Goal: Submit feedback/report problem: Submit feedback/report problem

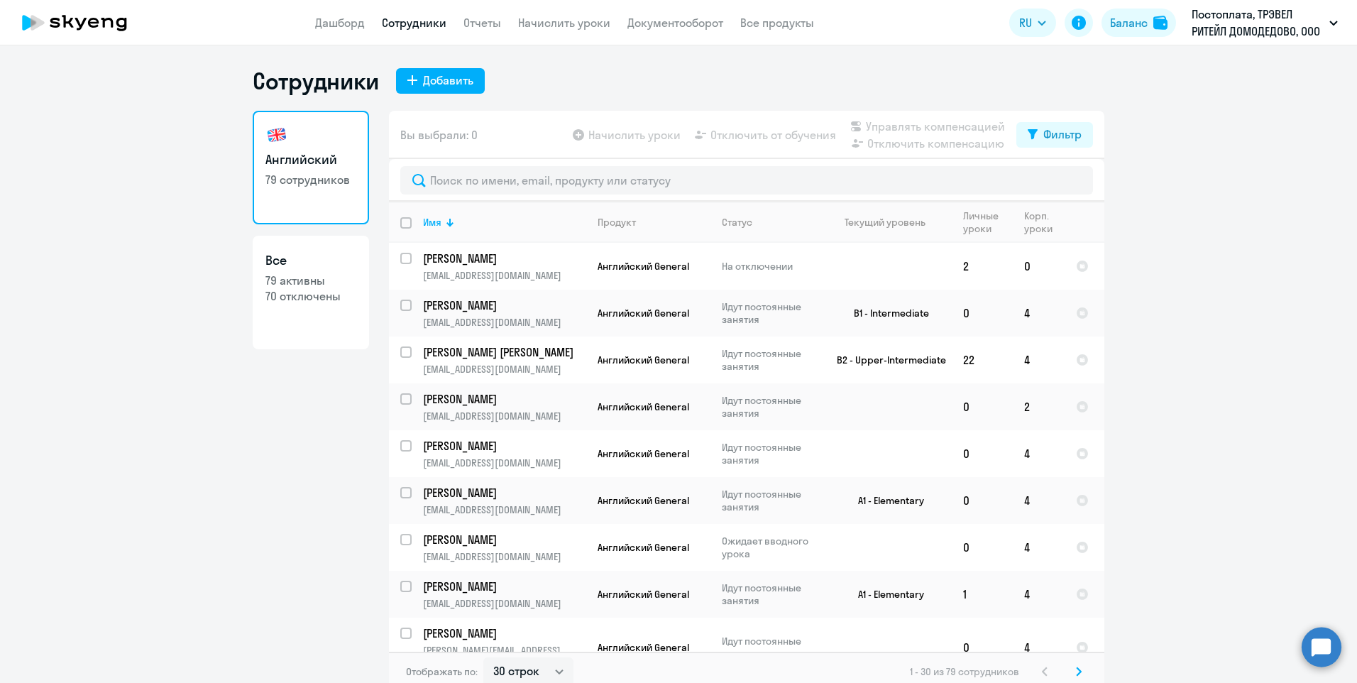
select select "30"
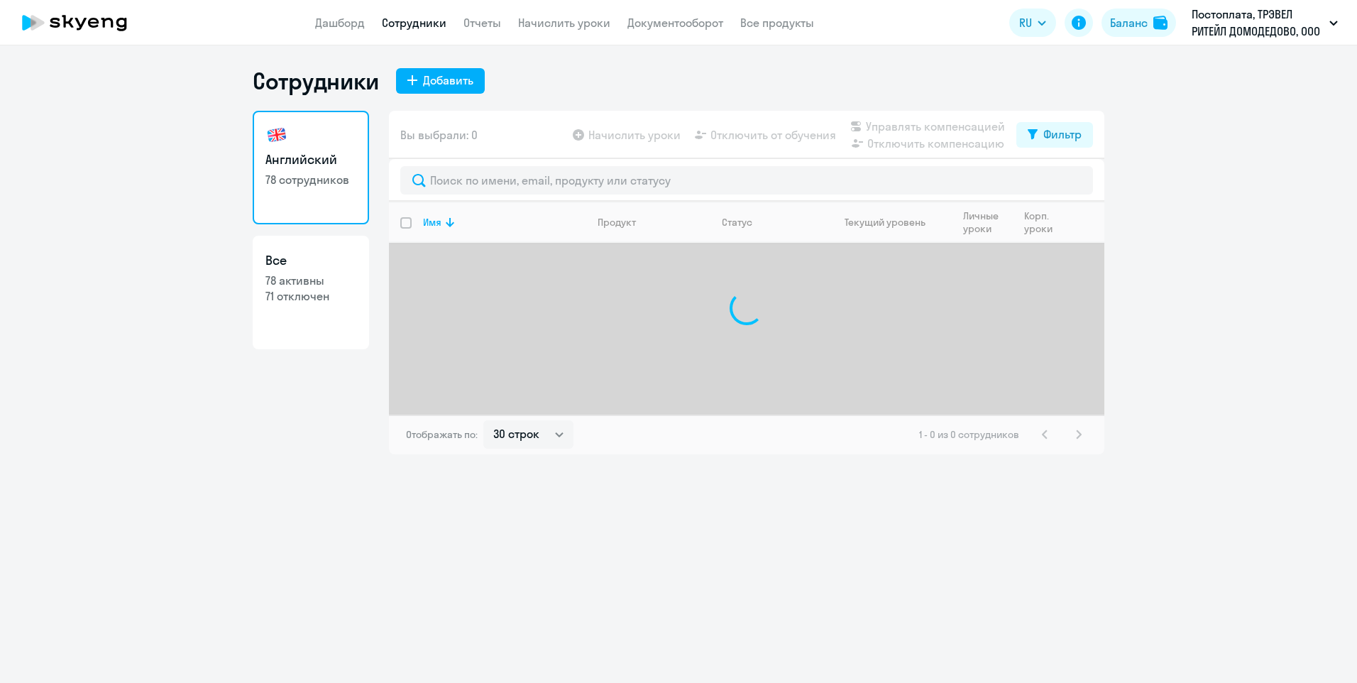
select select "30"
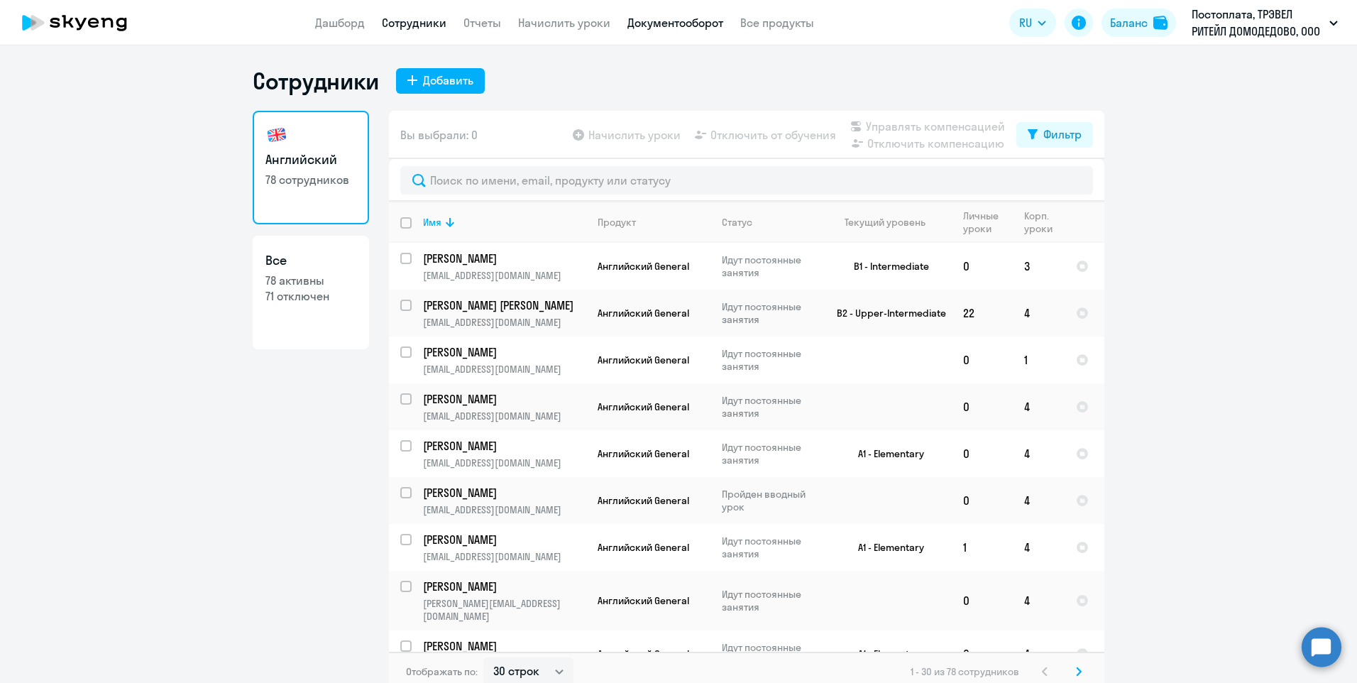
click at [650, 22] on link "Документооборот" at bounding box center [675, 23] width 96 height 14
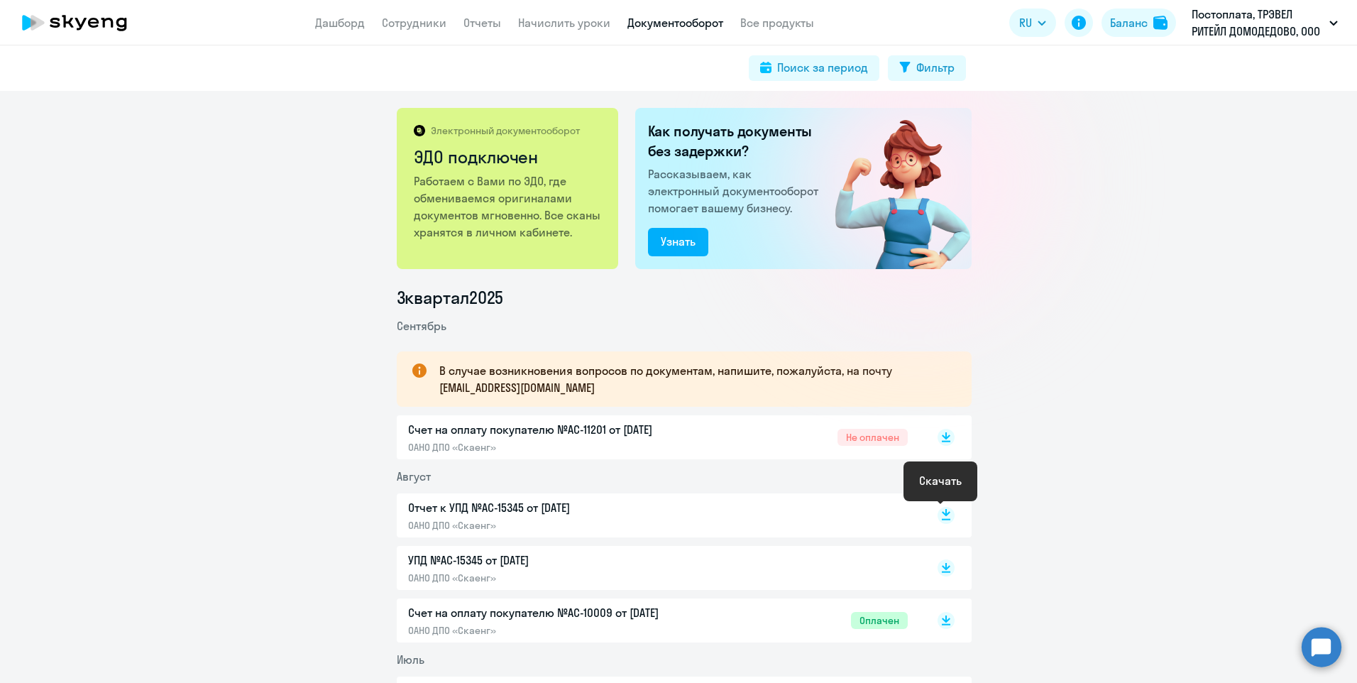
click at [942, 510] on rect at bounding box center [946, 515] width 17 height 17
click at [942, 566] on icon at bounding box center [946, 564] width 9 height 7
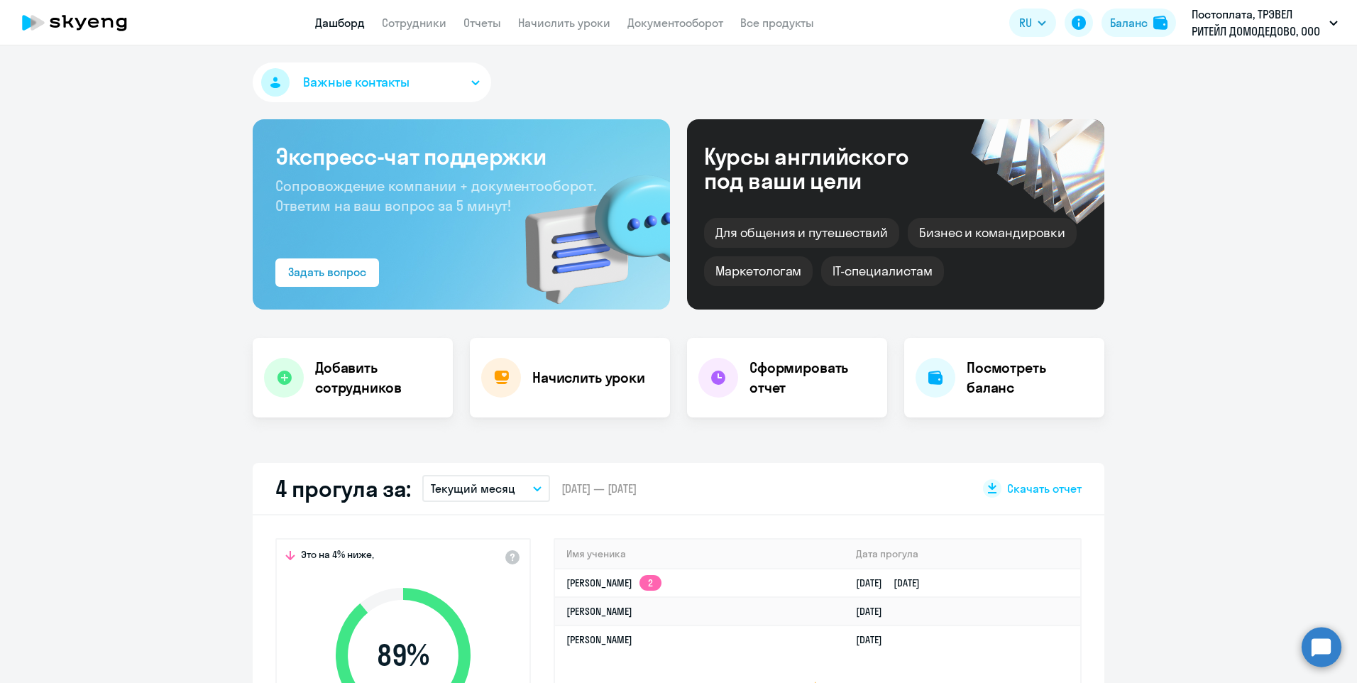
click at [1318, 642] on circle at bounding box center [1322, 647] width 40 height 40
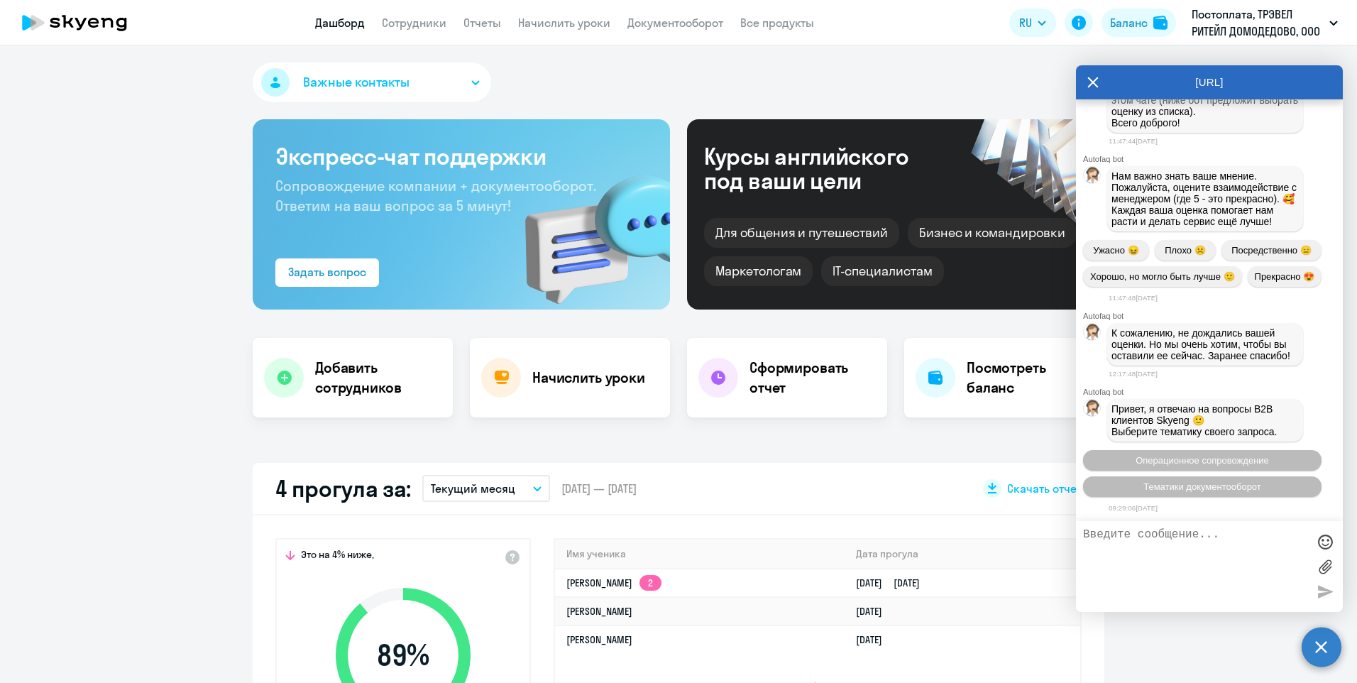
scroll to position [4371, 0]
type textarea "L"
select select "30"
type textarea "Добрый день. Нам необходимо исправить индекс в адресе организации."
click at [1323, 566] on label at bounding box center [1324, 566] width 21 height 21
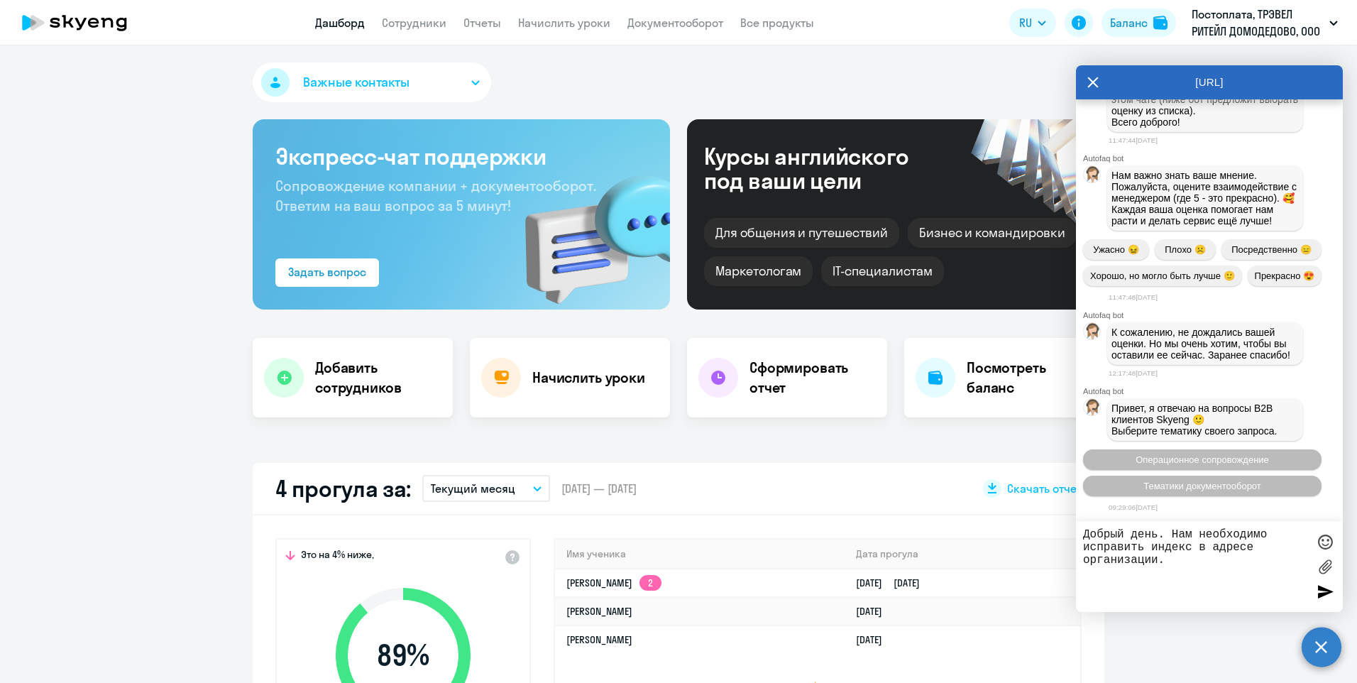
click at [0, 0] on input "file" at bounding box center [0, 0] width 0 height 0
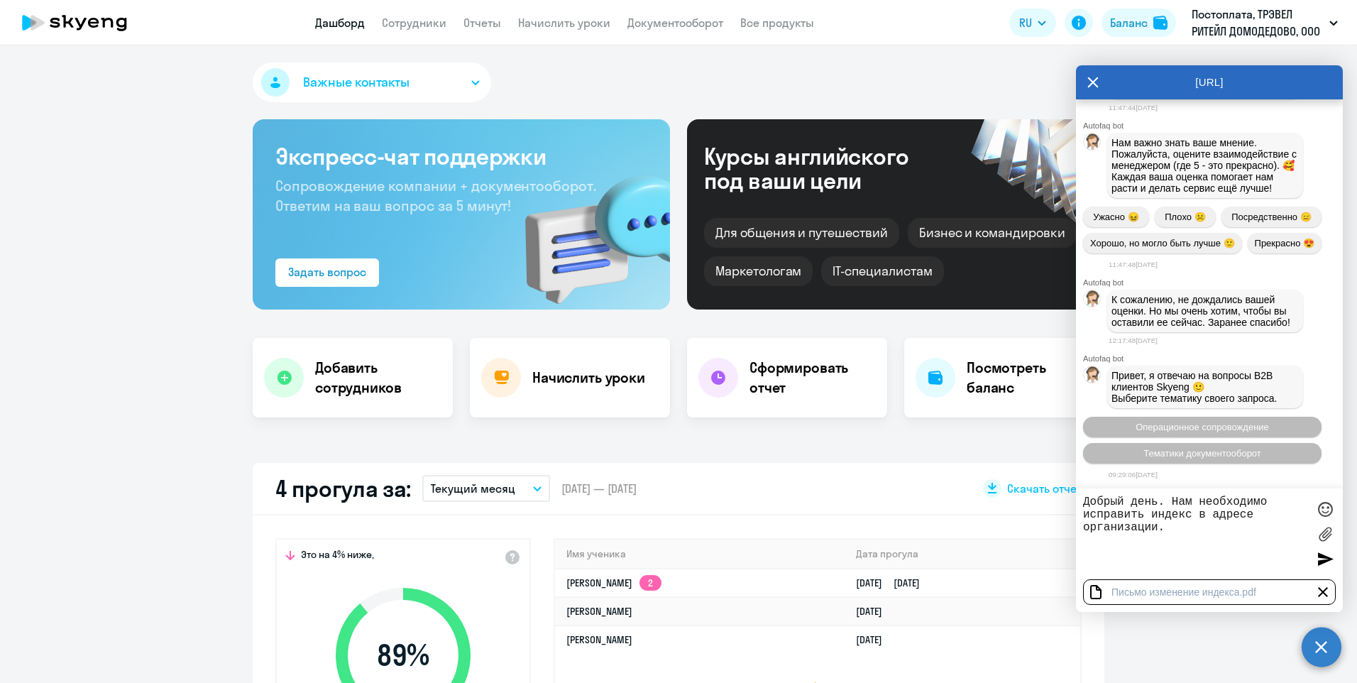
click at [1320, 554] on div at bounding box center [1324, 558] width 21 height 21
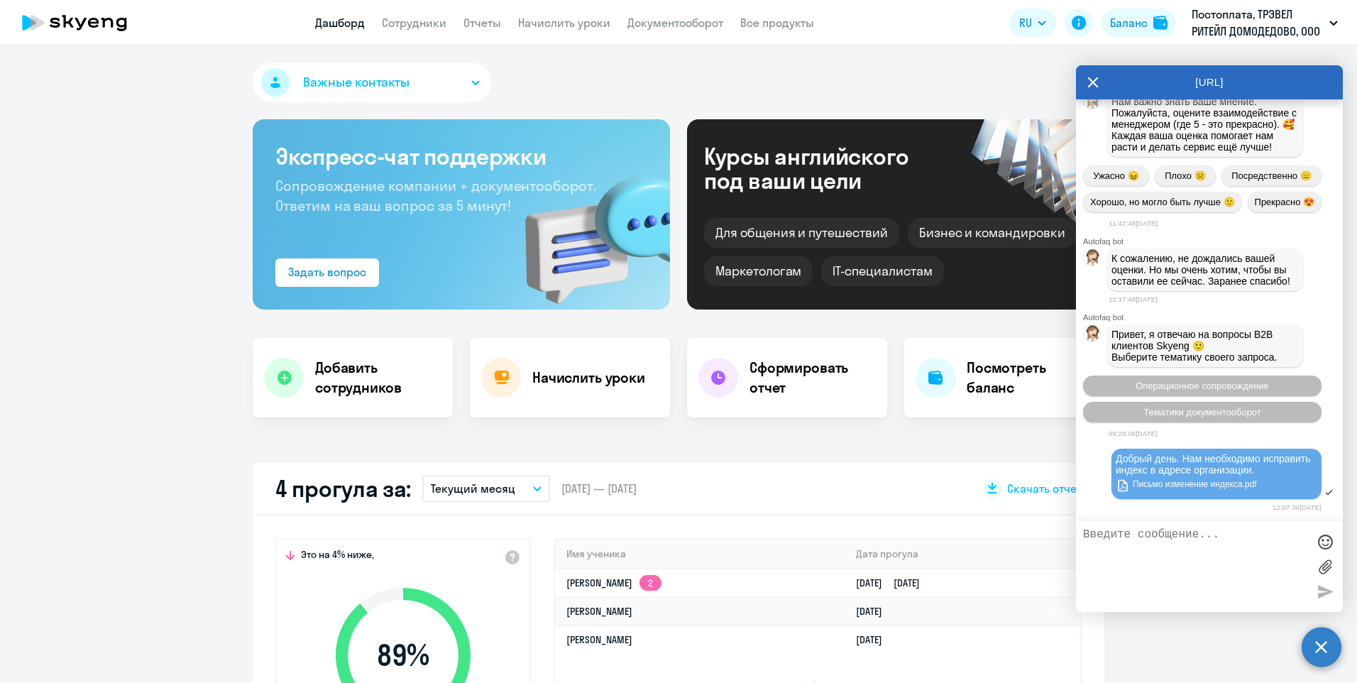
scroll to position [4556, 0]
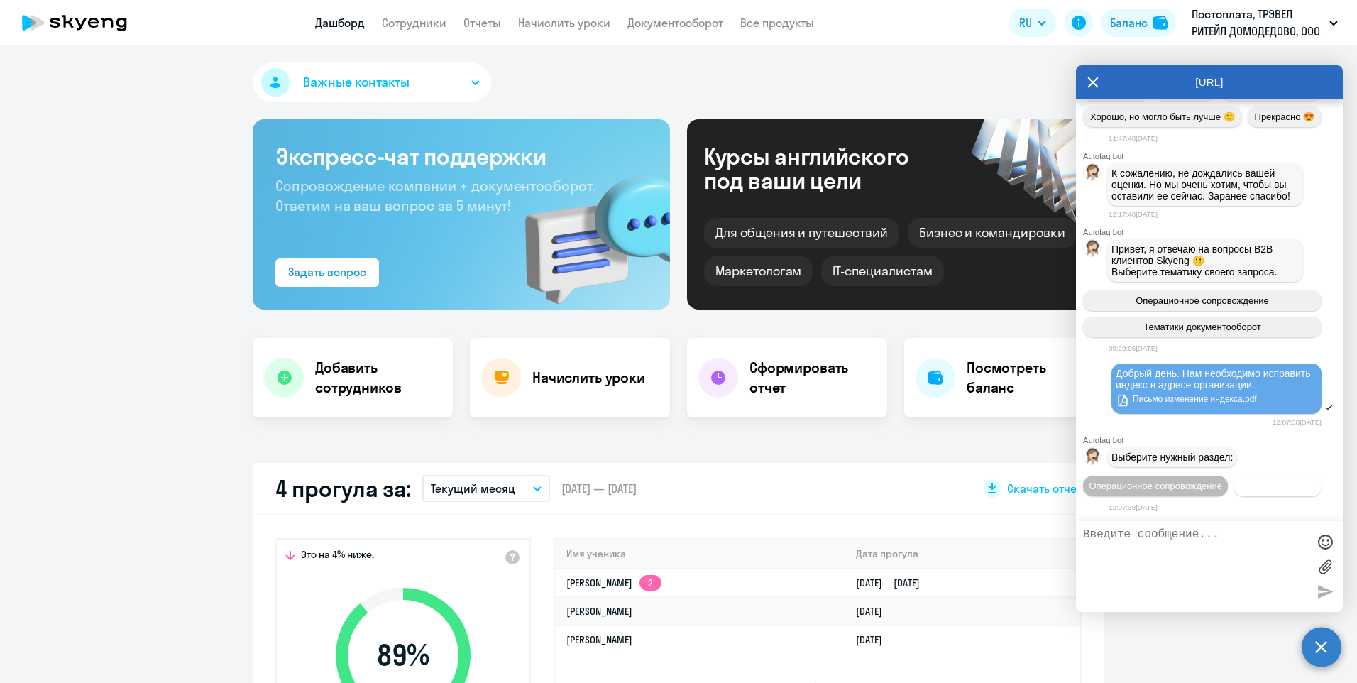
click at [1246, 488] on button "Документооборот" at bounding box center [1278, 486] width 88 height 21
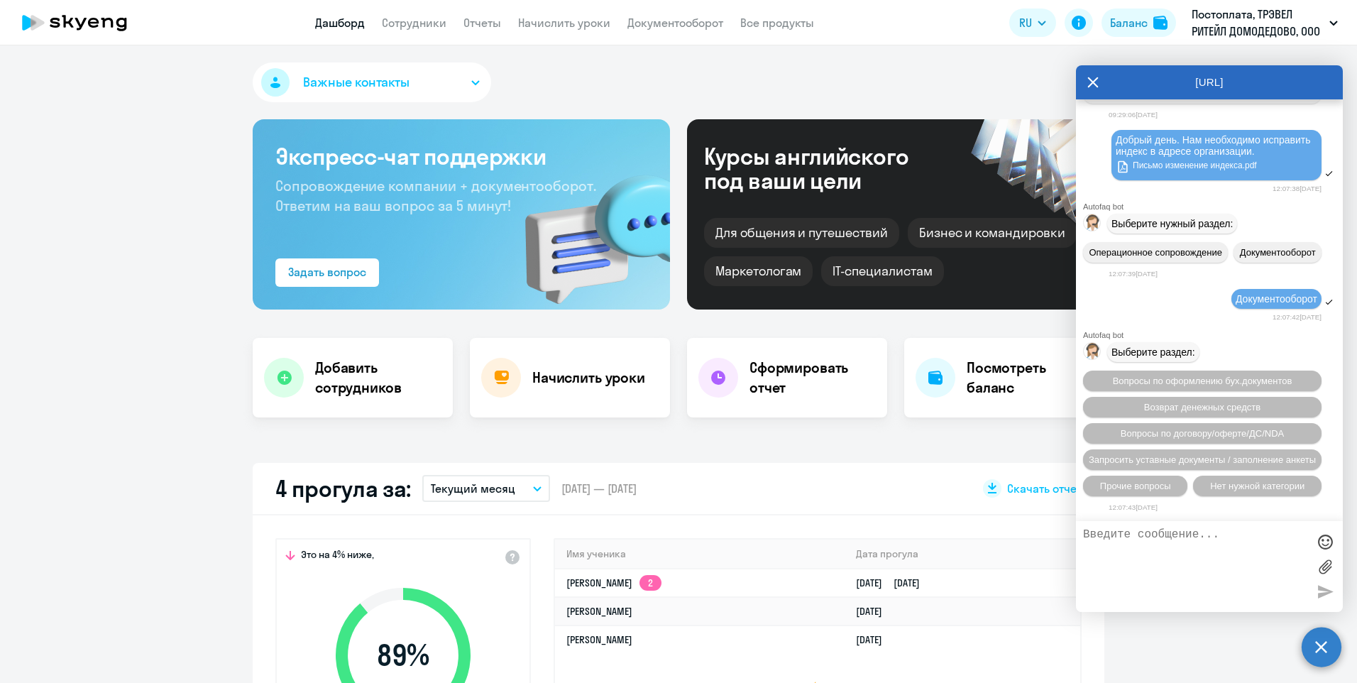
scroll to position [4790, 0]
click at [1222, 382] on span "Вопросы по оформлению бух.документов" at bounding box center [1203, 380] width 180 height 11
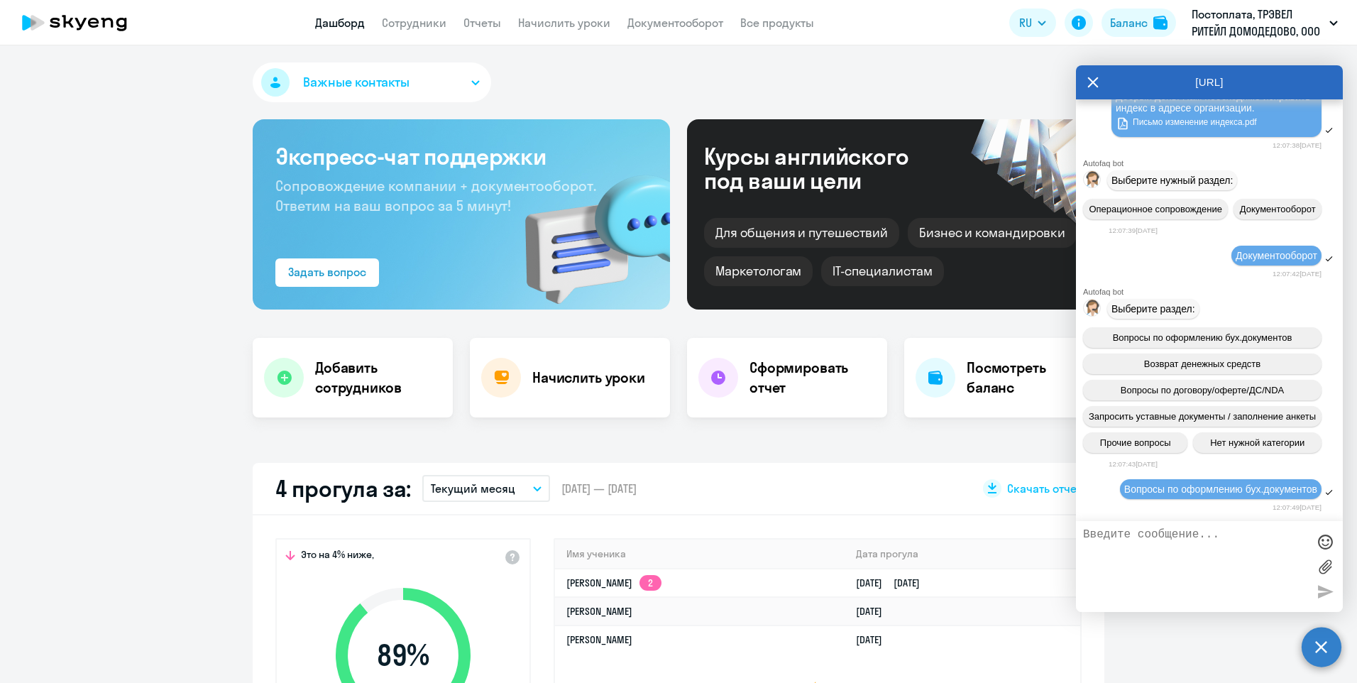
scroll to position [4966, 0]
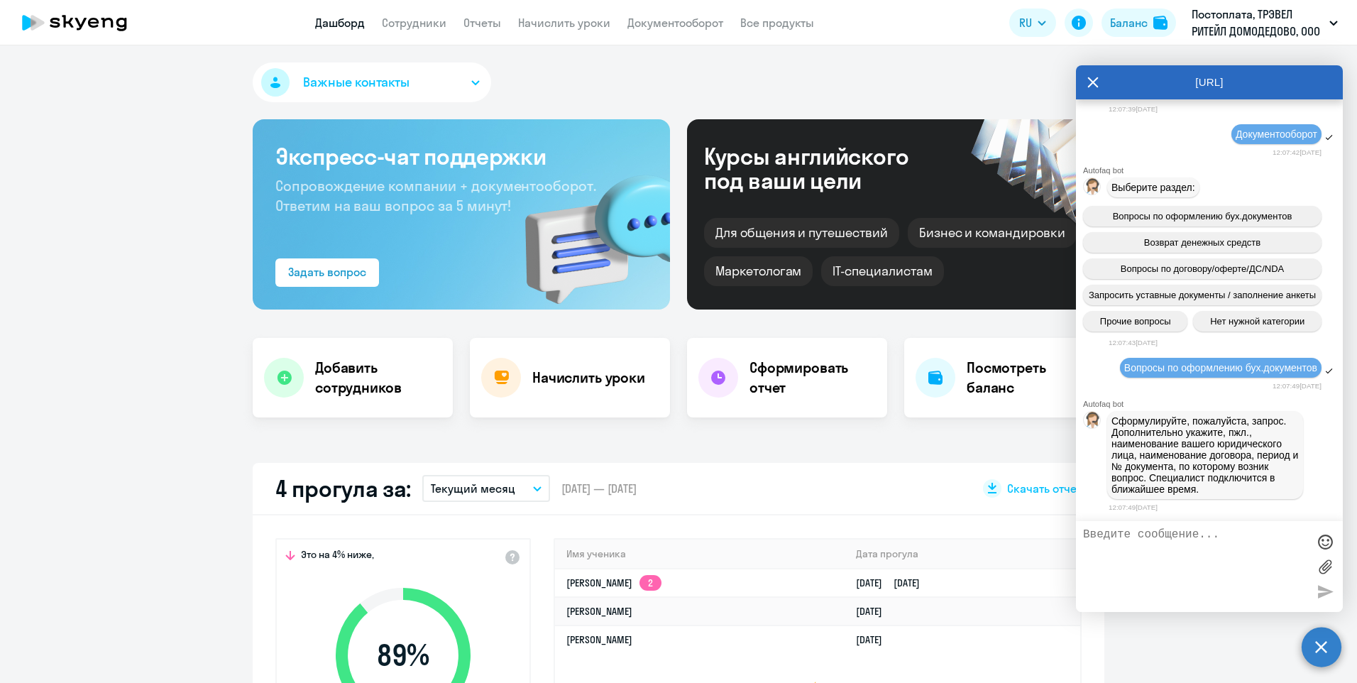
click at [1138, 534] on textarea at bounding box center [1195, 566] width 224 height 77
type textarea "ООО Трэвел Ритейл Домодедово"
drag, startPoint x: 1167, startPoint y: 561, endPoint x: 1224, endPoint y: 550, distance: 57.9
click at [1166, 561] on textarea "ООО Трэвел Ритейл Домодедово" at bounding box center [1195, 566] width 224 height 77
click at [1282, 533] on textarea "ООО Трэвел Ритейл Домодедово" at bounding box center [1195, 566] width 224 height 77
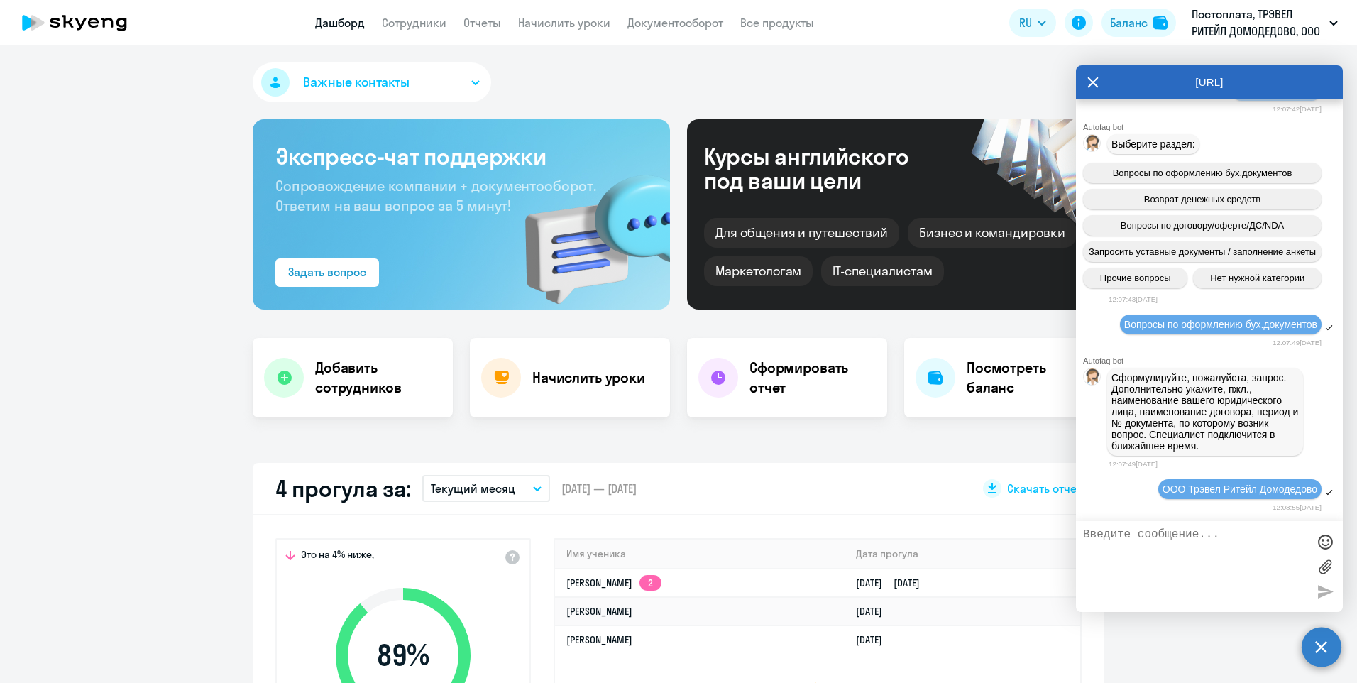
scroll to position [5009, 0]
paste textarea "к Договору на оказание услуг по преподаванию иностранного (английского) языка №…"
type textarea "к Договору на оказание услуг по преподаванию иностранного (английского) языка №…"
click at [1324, 591] on div at bounding box center [1324, 591] width 21 height 21
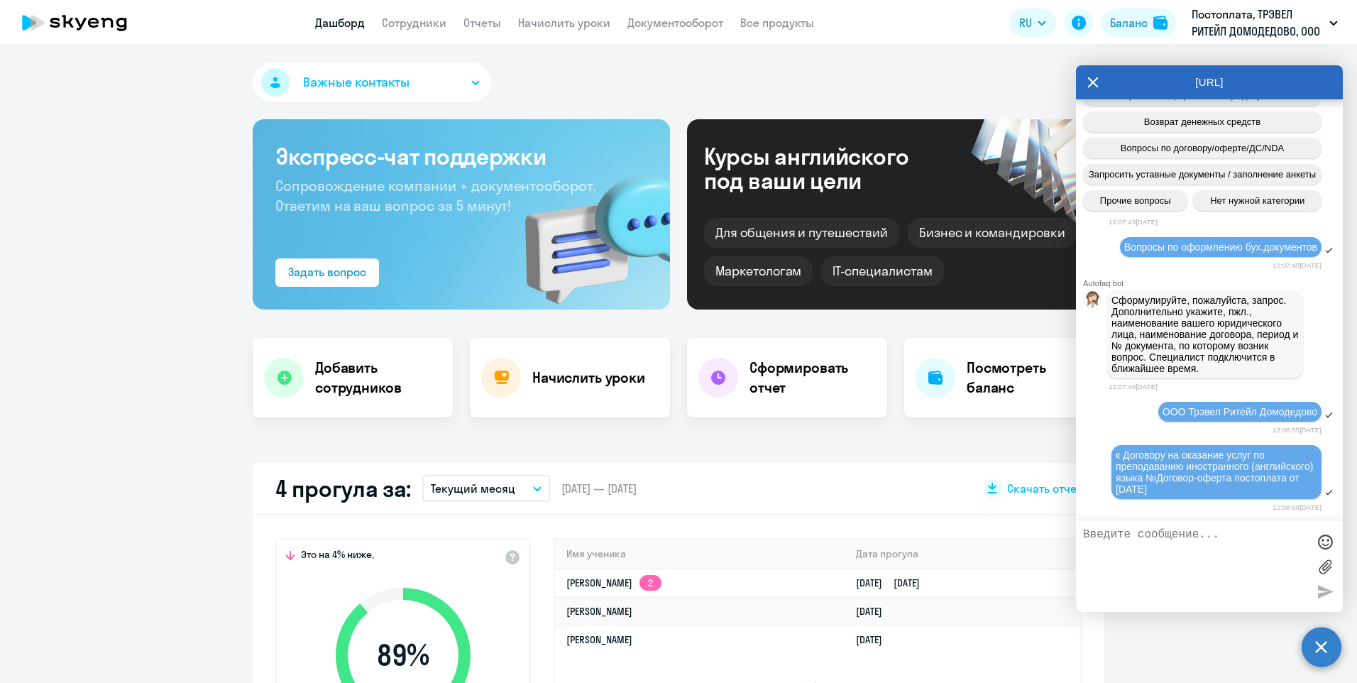
click at [1170, 541] on textarea at bounding box center [1195, 566] width 224 height 77
type textarea "Измените индекс в документах"
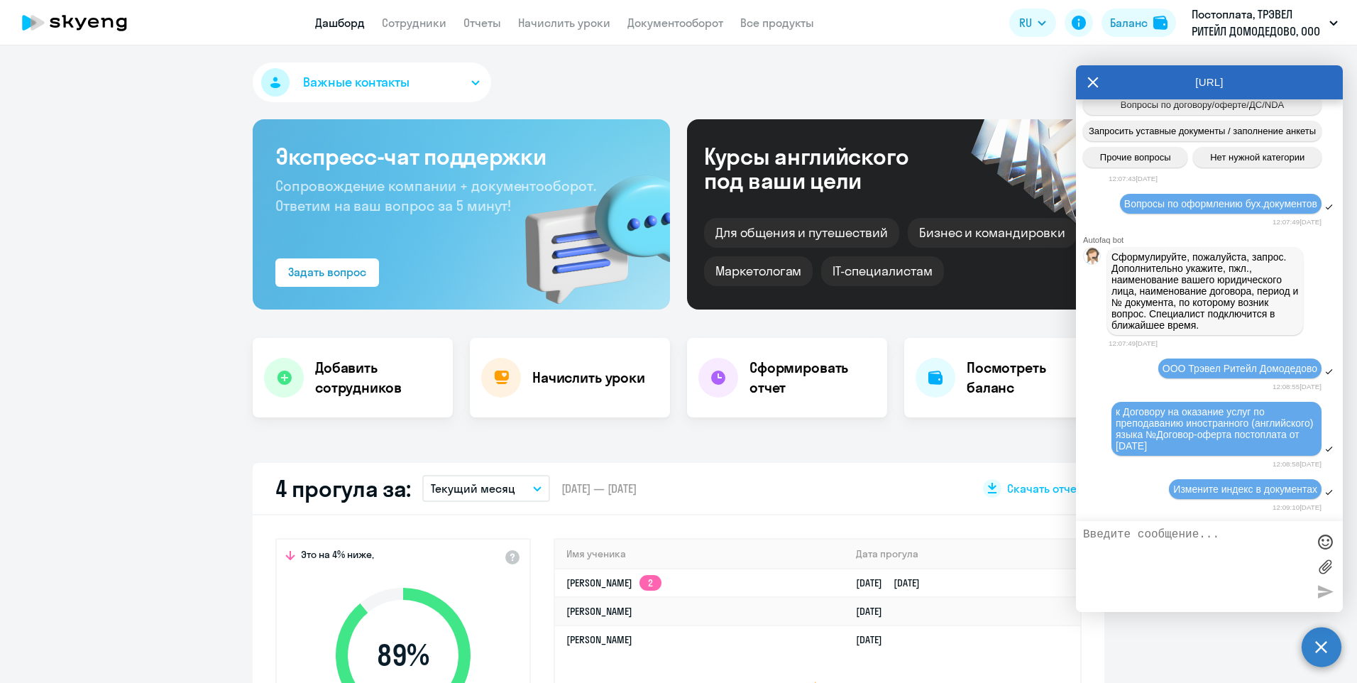
click at [1328, 570] on label at bounding box center [1324, 566] width 21 height 21
click at [0, 0] on input "file" at bounding box center [0, 0] width 0 height 0
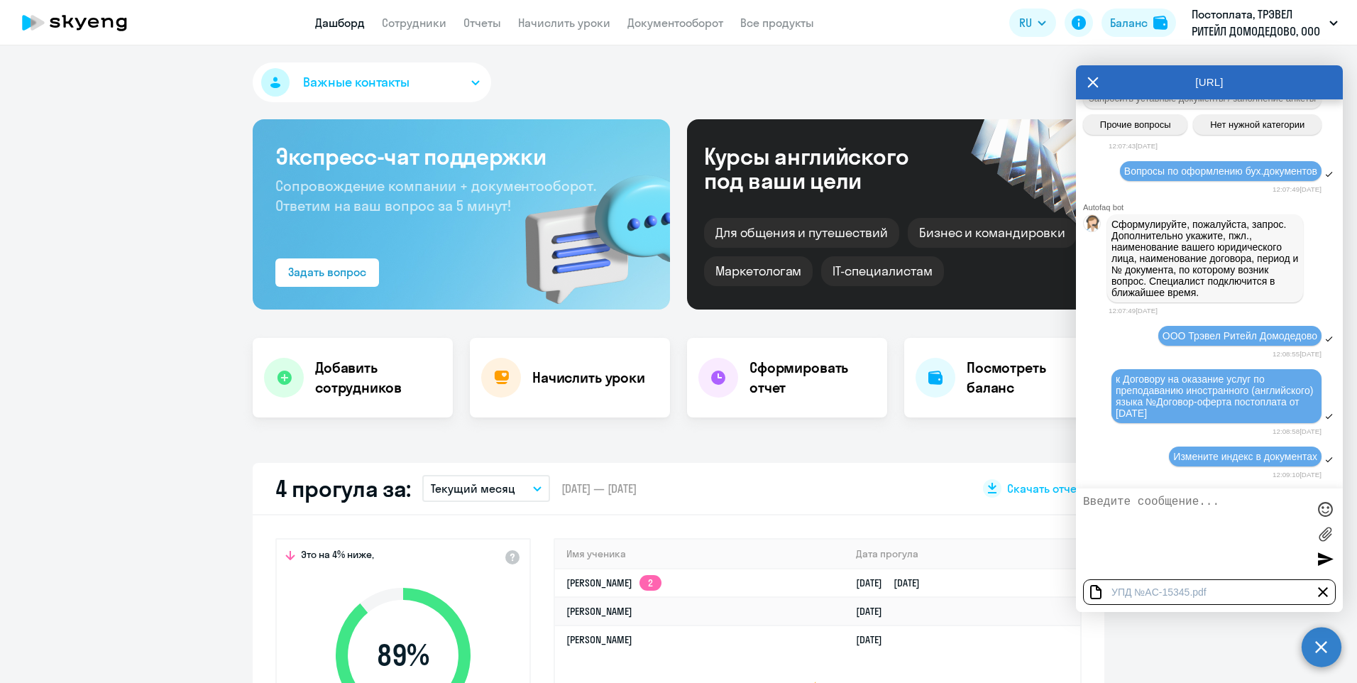
click at [1321, 561] on div at bounding box center [1324, 558] width 21 height 21
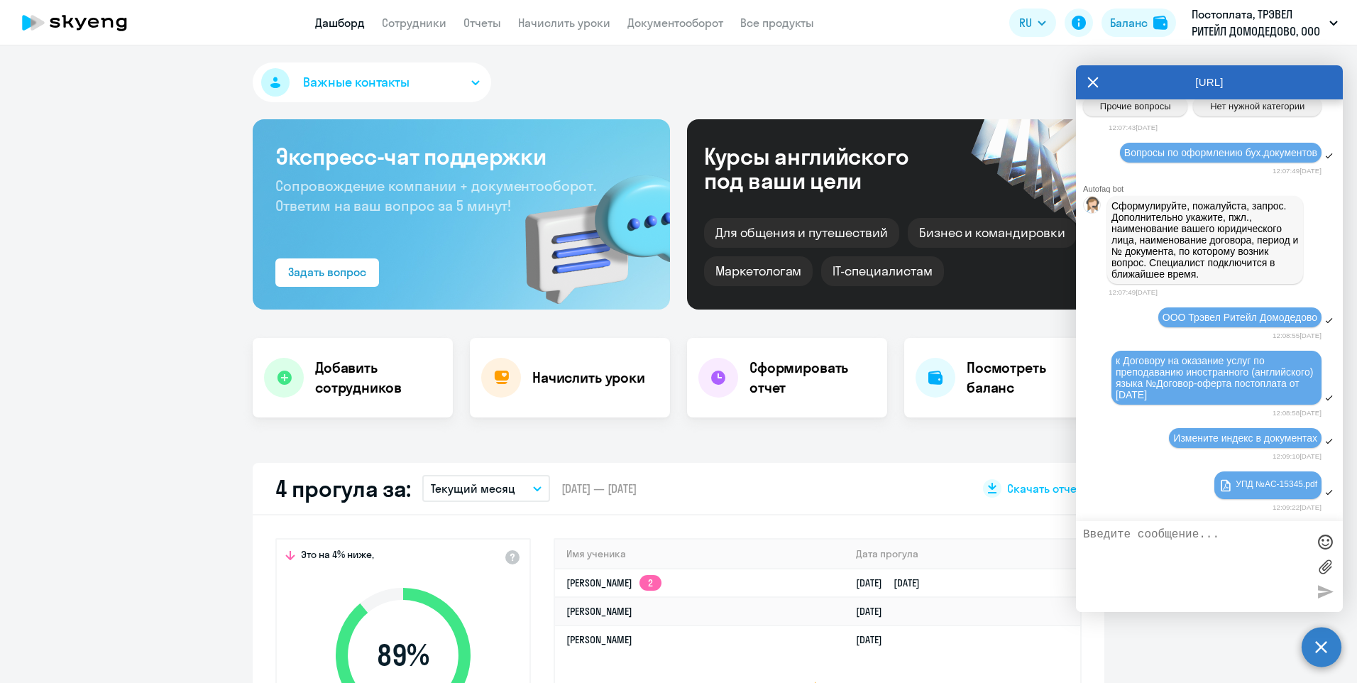
scroll to position [5181, 0]
click at [1236, 484] on link "УПД №AC-15345.pdf" at bounding box center [1268, 484] width 99 height 17
click at [1319, 562] on label at bounding box center [1324, 566] width 21 height 21
click at [0, 0] on input "file" at bounding box center [0, 0] width 0 height 0
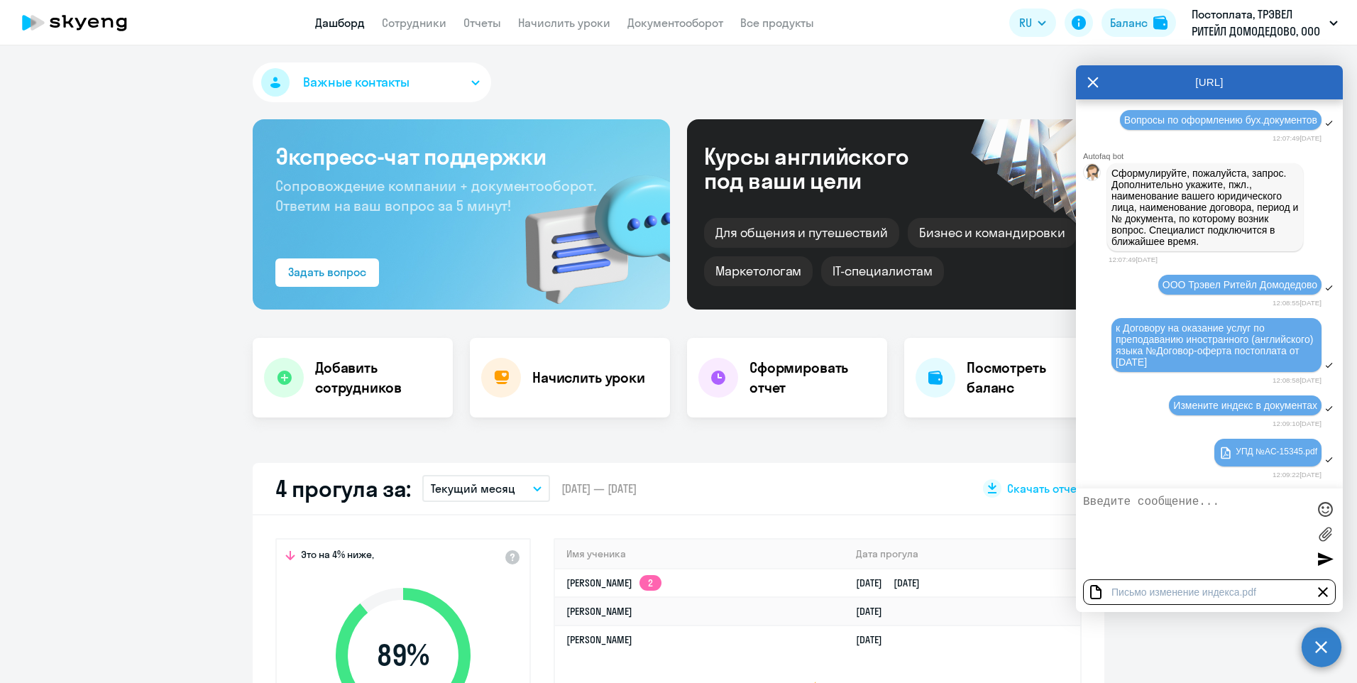
click at [1324, 560] on div at bounding box center [1324, 558] width 21 height 21
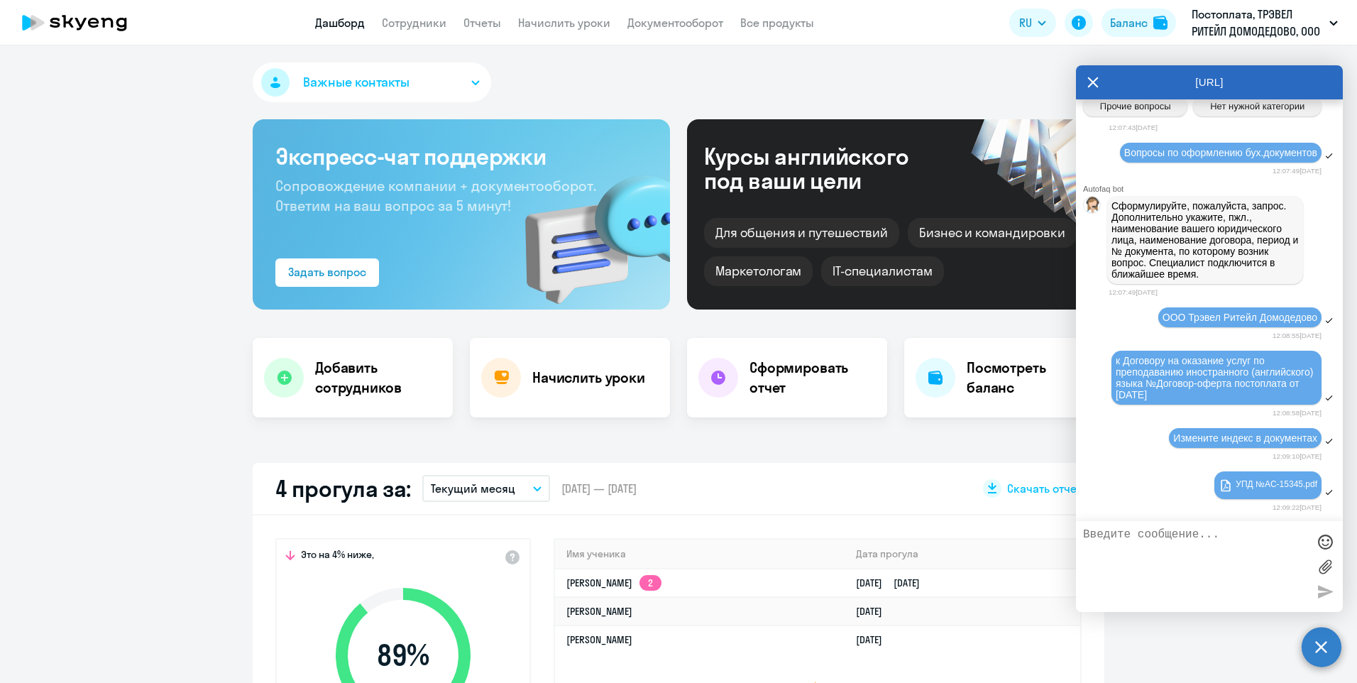
scroll to position [5232, 0]
